Goal: Task Accomplishment & Management: Complete application form

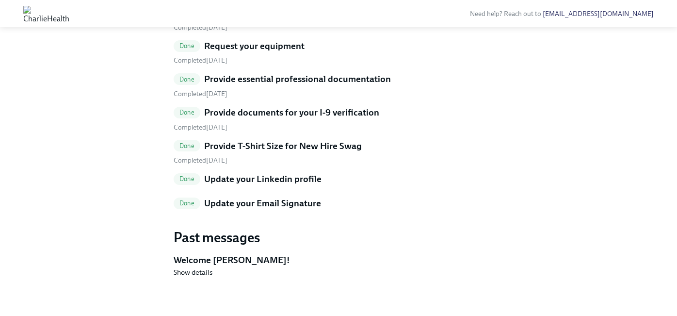
scroll to position [416, 0]
click at [268, 52] on h5 "Request your equipment" at bounding box center [254, 46] width 100 height 13
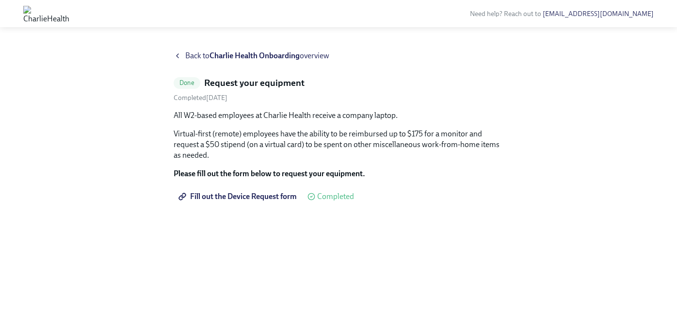
click at [252, 195] on span "Fill out the Device Request form" at bounding box center [238, 196] width 116 height 10
click at [180, 55] on icon at bounding box center [178, 56] width 8 height 8
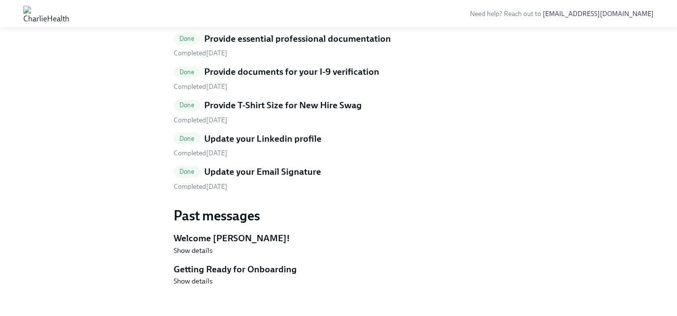
scroll to position [327, 0]
